Goal: Communication & Community: Answer question/provide support

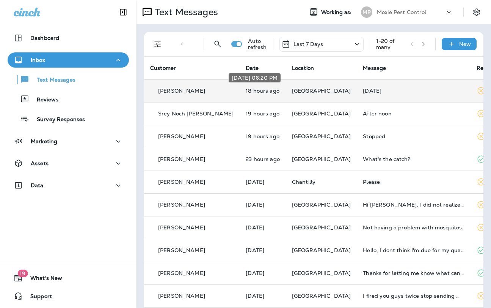
click at [256, 91] on p "18 hours ago" at bounding box center [263, 91] width 34 height 6
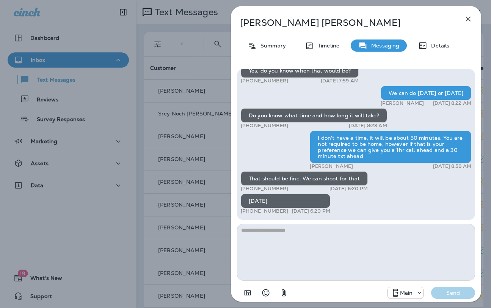
click at [295, 239] on textarea at bounding box center [356, 251] width 238 height 57
drag, startPoint x: 307, startPoint y: 22, endPoint x: 238, endPoint y: 24, distance: 69.4
click at [238, 24] on div "Landon Boyles" at bounding box center [343, 22] width 225 height 11
copy p "Landon Boyles"
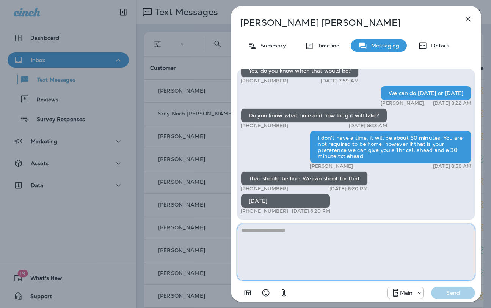
click at [289, 244] on textarea at bounding box center [356, 251] width 238 height 57
type textarea "**********"
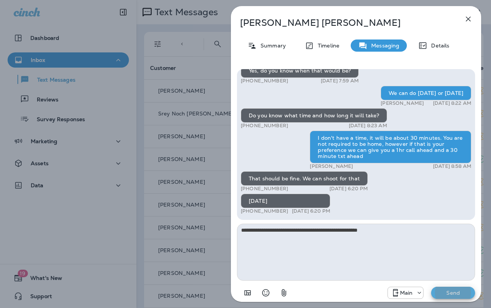
click at [431, 286] on button "Send" at bounding box center [453, 292] width 44 height 12
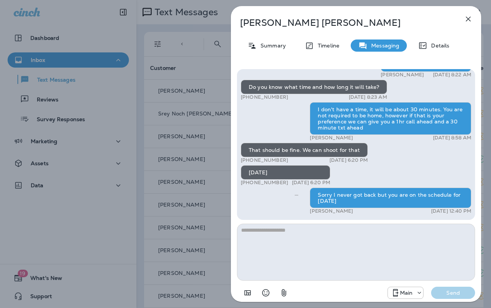
click at [169, 113] on div "Landon Boyles Summary Timeline Messaging Details Prepare for the unpredictable …" at bounding box center [245, 154] width 491 height 308
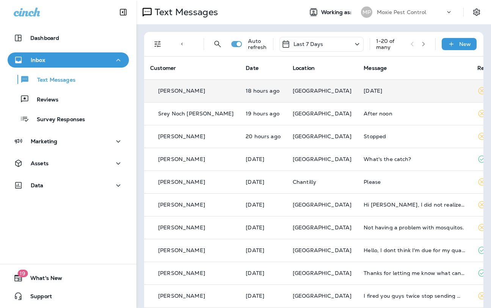
click at [364, 93] on div "On Friday" at bounding box center [415, 91] width 102 height 6
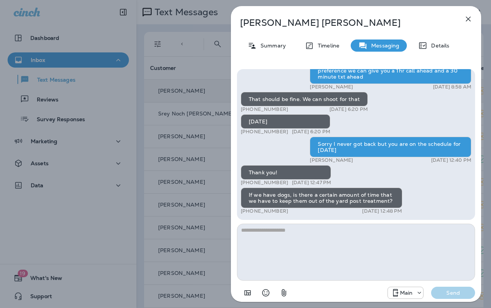
click at [288, 234] on textarea at bounding box center [356, 251] width 238 height 57
type textarea "**********"
click at [431, 286] on button "Send" at bounding box center [453, 292] width 44 height 12
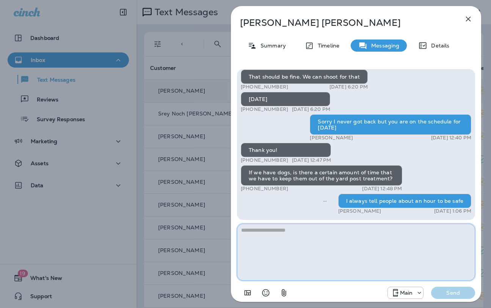
click at [260, 233] on textarea at bounding box center [356, 251] width 238 height 57
type textarea "**********"
drag, startPoint x: 305, startPoint y: 229, endPoint x: 216, endPoint y: 230, distance: 89.1
click at [216, 230] on div "Landon Boyles Summary Timeline Messaging Details Prepare for the unpredictable …" at bounding box center [245, 154] width 491 height 308
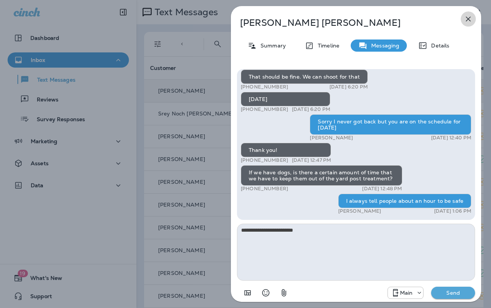
click at [466, 19] on icon "button" at bounding box center [468, 18] width 9 height 9
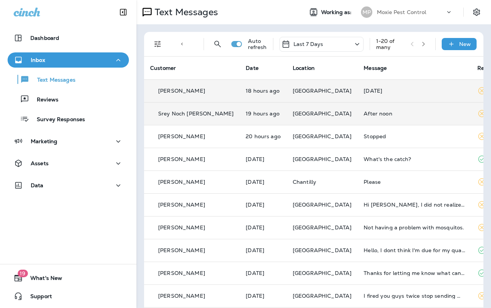
click at [364, 115] on div "After noon" at bounding box center [415, 113] width 102 height 6
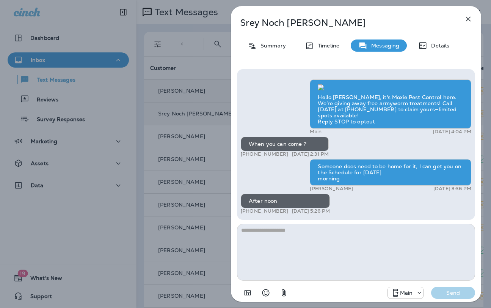
scroll to position [0, 0]
click at [471, 17] on icon "button" at bounding box center [468, 18] width 9 height 9
